Goal: Transaction & Acquisition: Purchase product/service

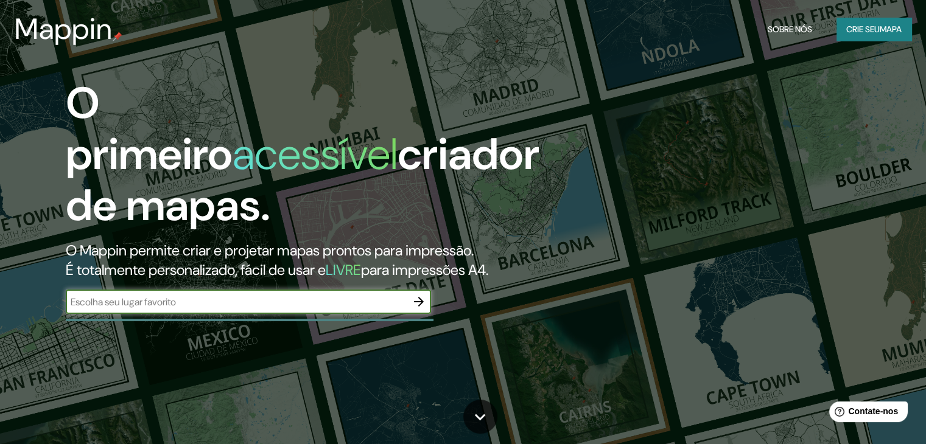
click at [351, 300] on input "text" at bounding box center [236, 302] width 341 height 14
type input "a"
type input "[GEOGRAPHIC_DATA]"
click at [424, 298] on icon "button" at bounding box center [419, 302] width 15 height 15
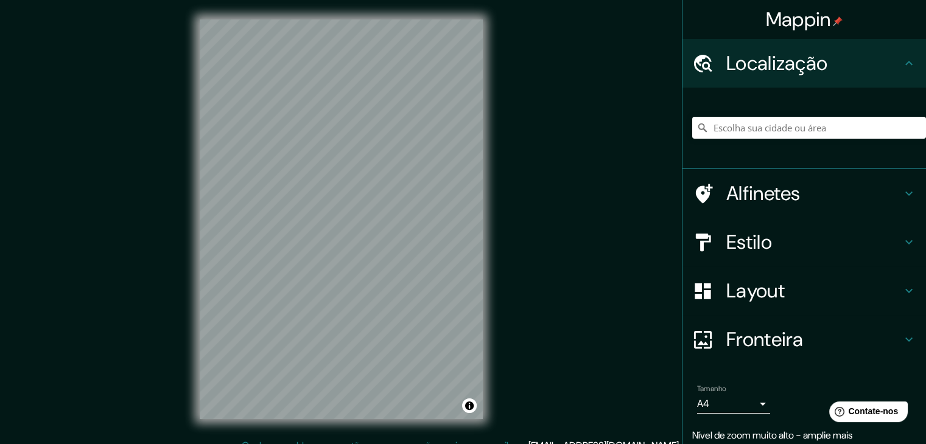
click at [499, 167] on div "© Mapbox © OpenStreetMap Improve this map" at bounding box center [341, 219] width 322 height 439
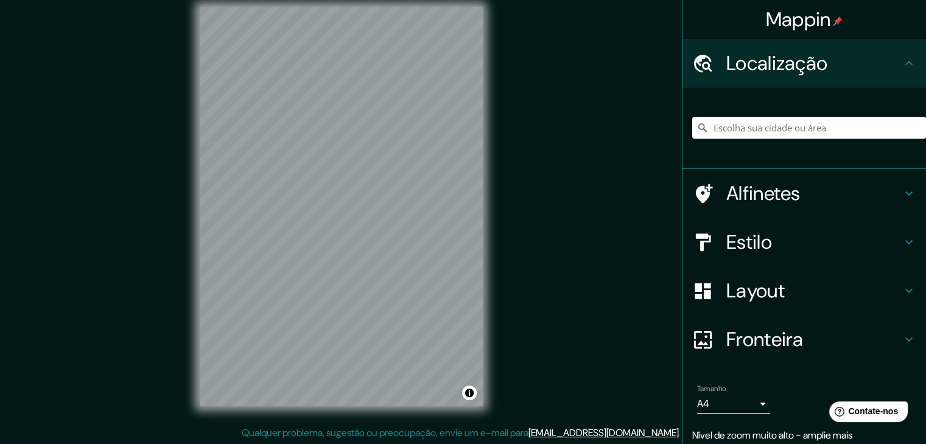
scroll to position [14, 0]
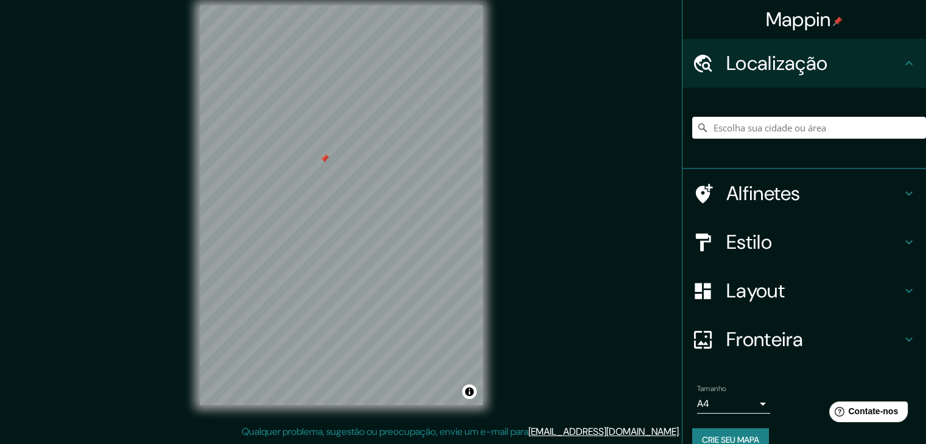
click at [710, 286] on div at bounding box center [709, 291] width 34 height 21
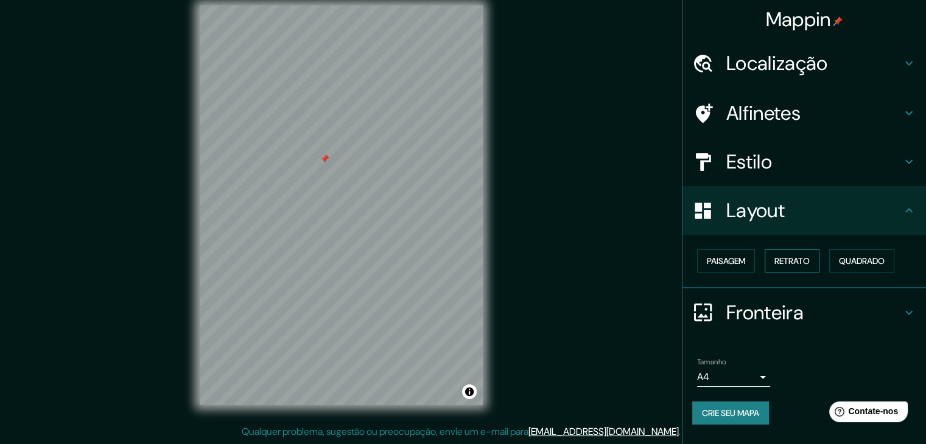
click at [791, 262] on font "Retrato" at bounding box center [791, 261] width 35 height 11
click at [742, 268] on font "Paisagem" at bounding box center [726, 261] width 38 height 16
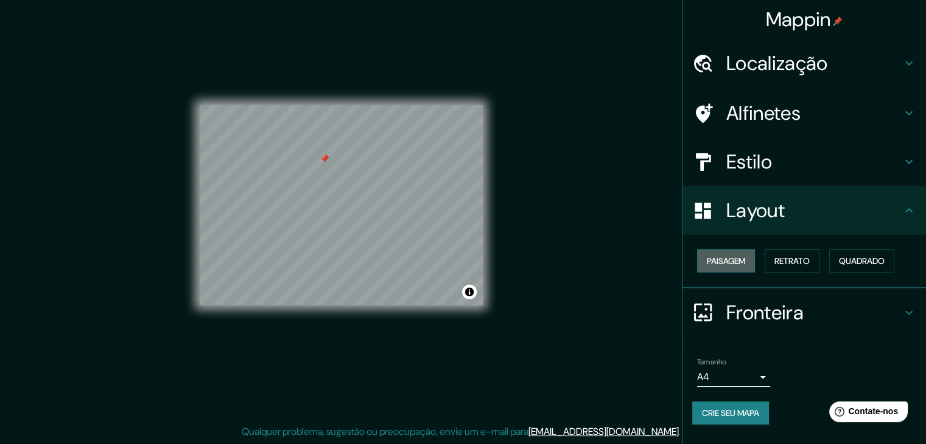
click at [742, 268] on font "Paisagem" at bounding box center [726, 261] width 38 height 16
click at [774, 264] on button "Retrato" at bounding box center [792, 261] width 55 height 23
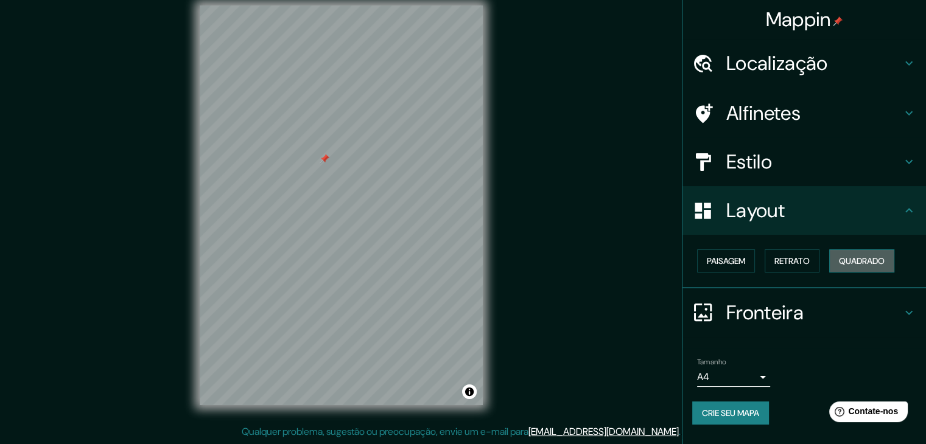
click at [841, 264] on button "Quadrado" at bounding box center [861, 261] width 65 height 23
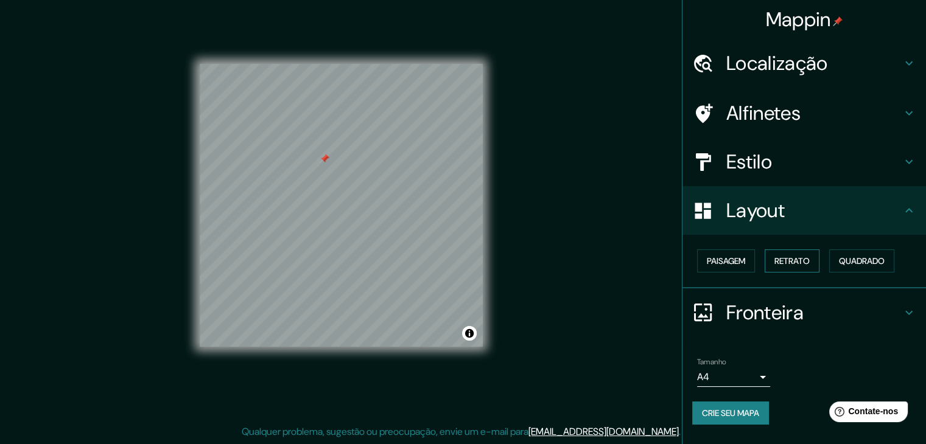
click at [780, 261] on font "Retrato" at bounding box center [791, 261] width 35 height 11
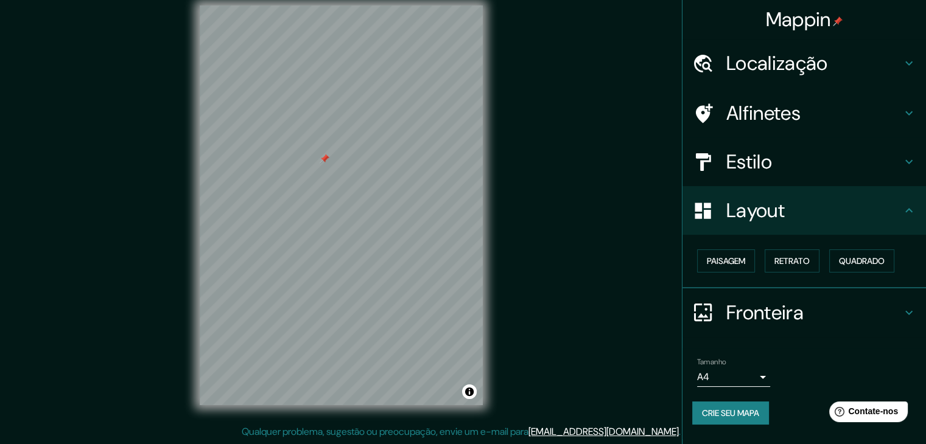
click at [804, 65] on font "Localização" at bounding box center [776, 64] width 101 height 26
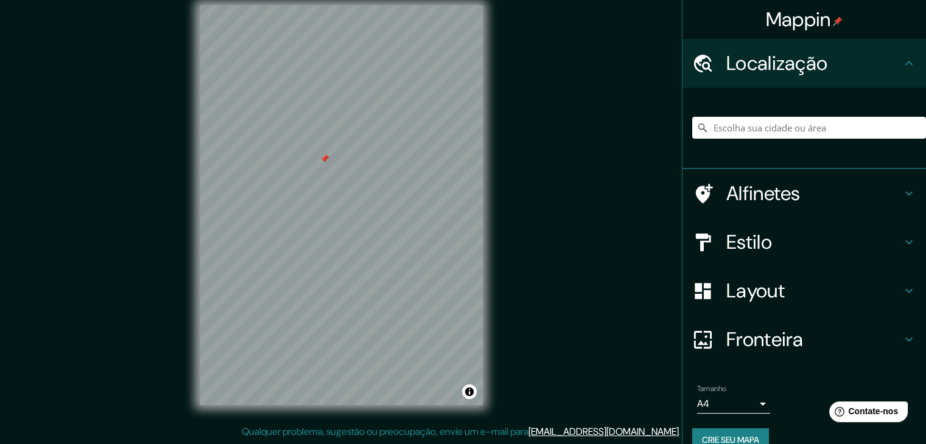
scroll to position [0, 0]
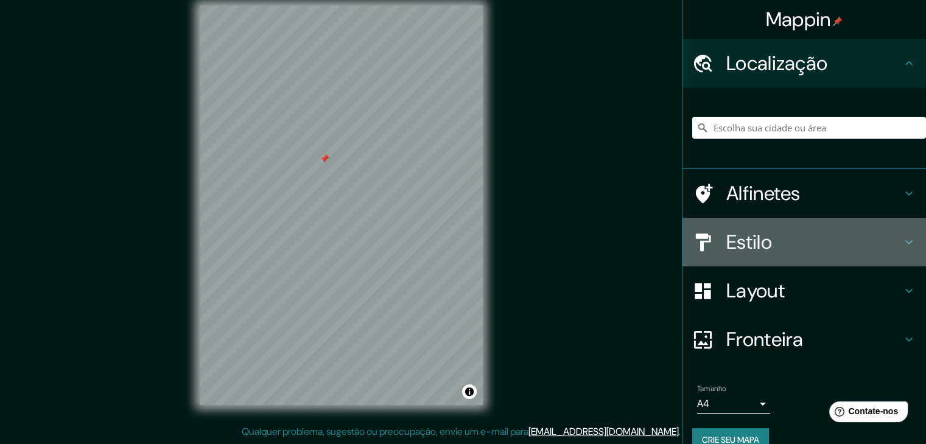
click at [746, 240] on font "Estilo" at bounding box center [749, 243] width 46 height 26
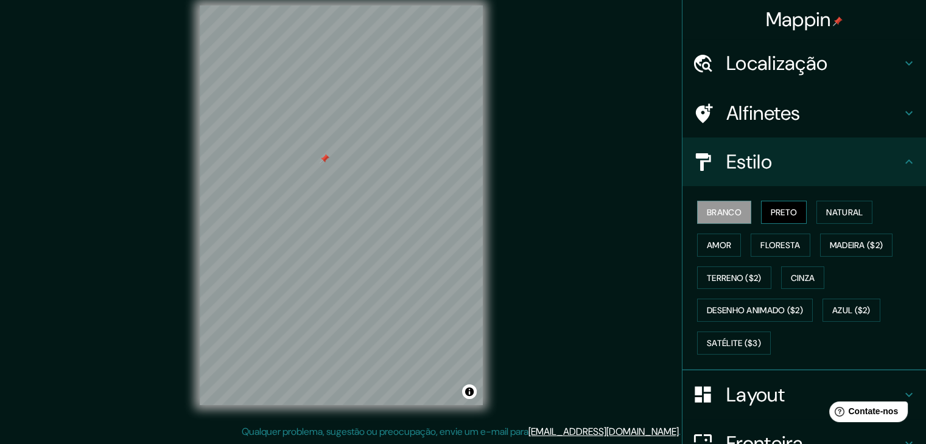
click at [778, 214] on font "Preto" at bounding box center [784, 212] width 27 height 11
click at [707, 244] on font "Amor" at bounding box center [719, 245] width 24 height 11
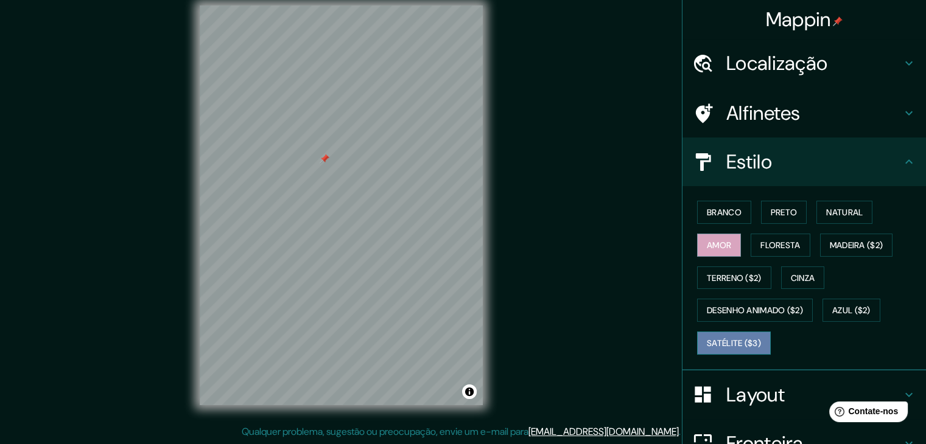
click at [745, 342] on font "Satélite ($3)" at bounding box center [734, 343] width 54 height 11
click at [785, 244] on font "Floresta" at bounding box center [780, 245] width 40 height 11
